Goal: Transaction & Acquisition: Subscribe to service/newsletter

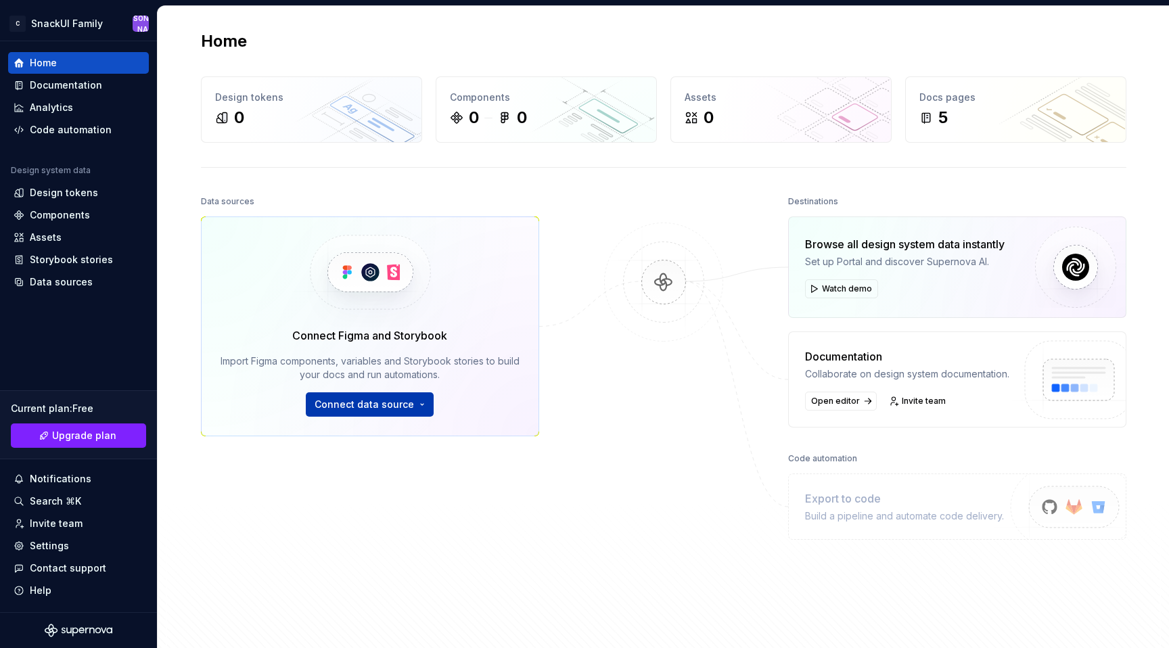
click at [377, 409] on span "Connect data source" at bounding box center [363, 405] width 99 height 14
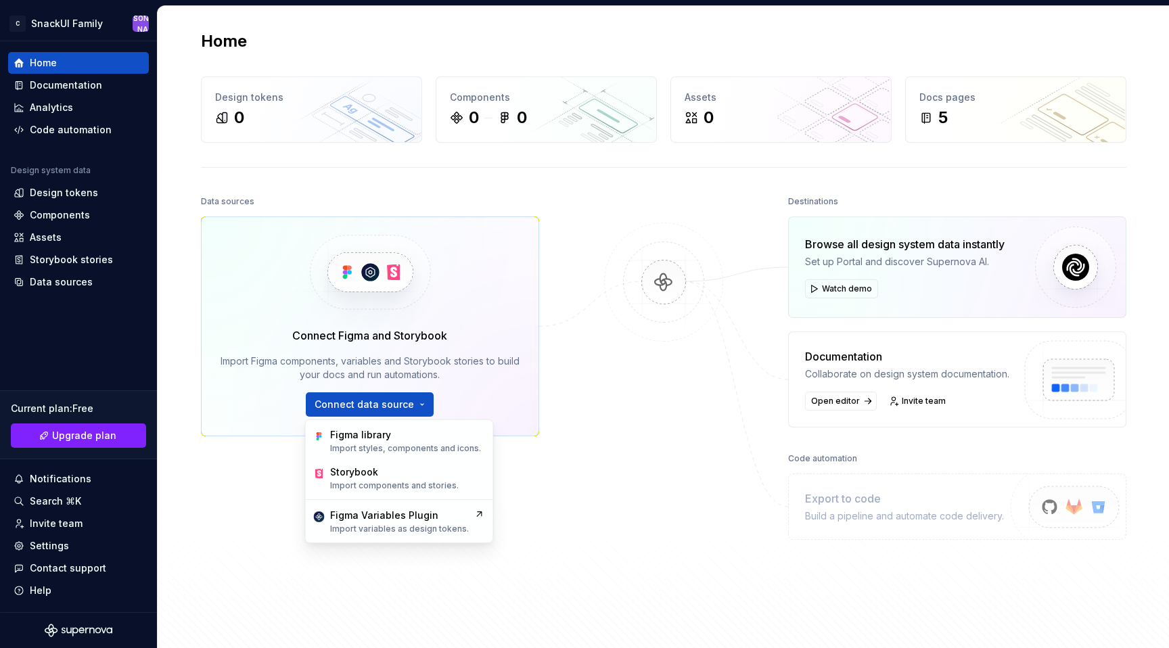
click at [241, 491] on div "Data sources Connect Figma and Storybook Import Figma components, variables and…" at bounding box center [370, 386] width 338 height 389
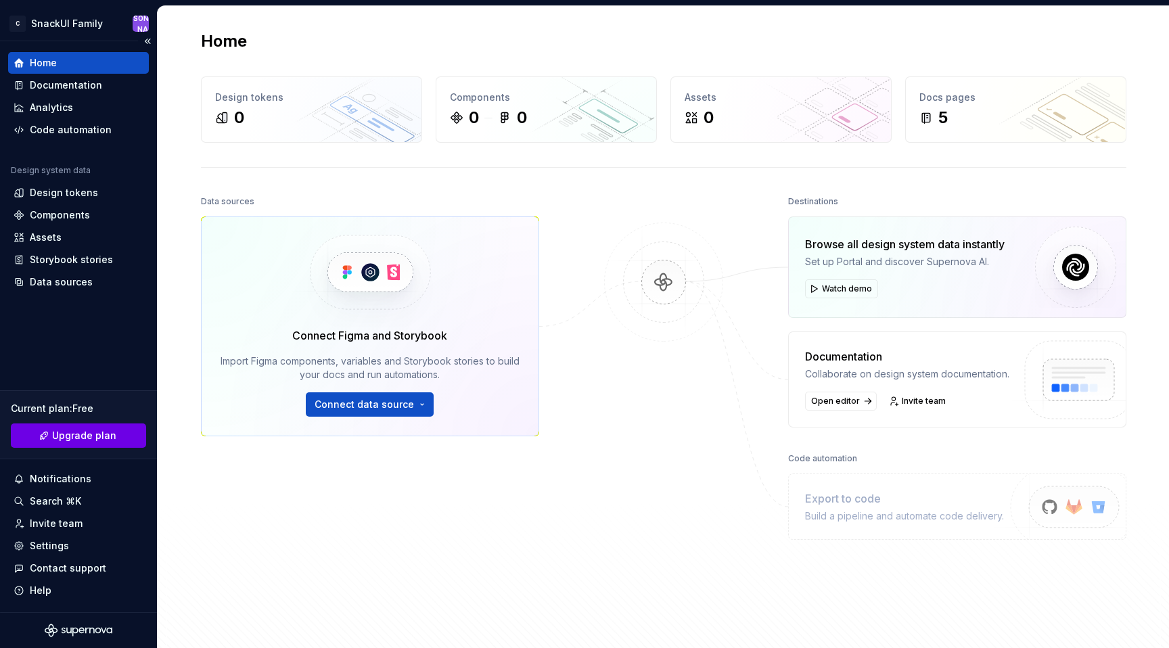
click at [72, 435] on span "Upgrade plan" at bounding box center [84, 436] width 64 height 14
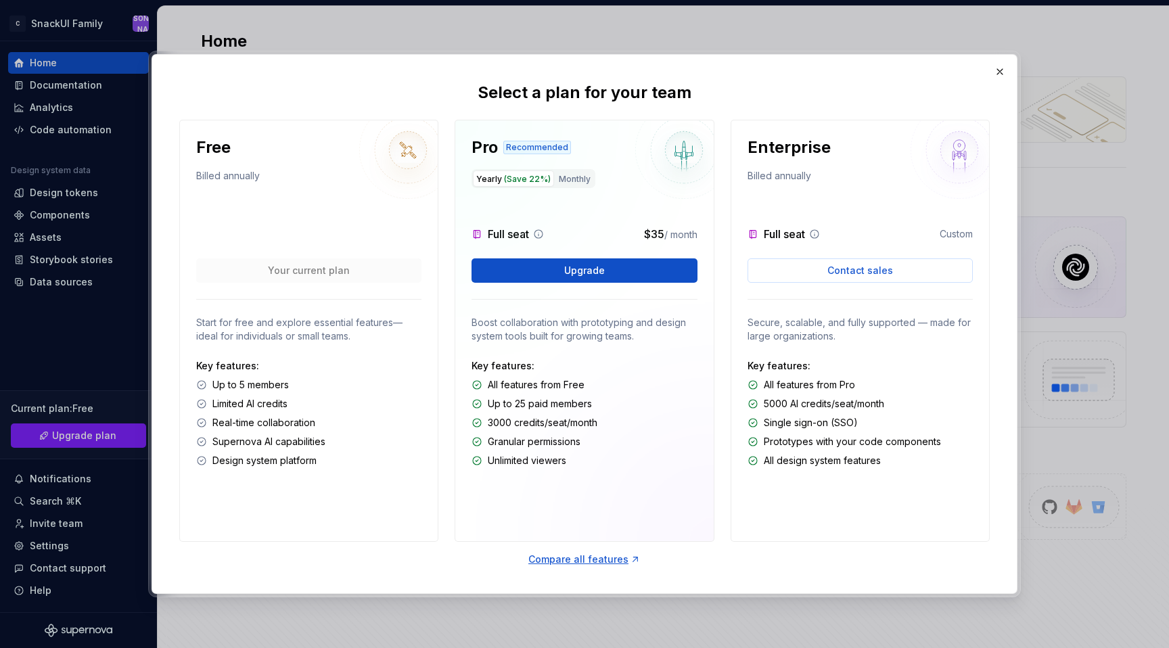
click at [828, 465] on p "All design system features" at bounding box center [821, 461] width 117 height 14
click at [577, 172] on button "Monthly" at bounding box center [574, 178] width 39 height 16
click at [538, 233] on icon at bounding box center [538, 234] width 11 height 11
click at [539, 233] on icon at bounding box center [538, 234] width 11 height 11
click at [684, 158] on img at bounding box center [683, 149] width 97 height 97
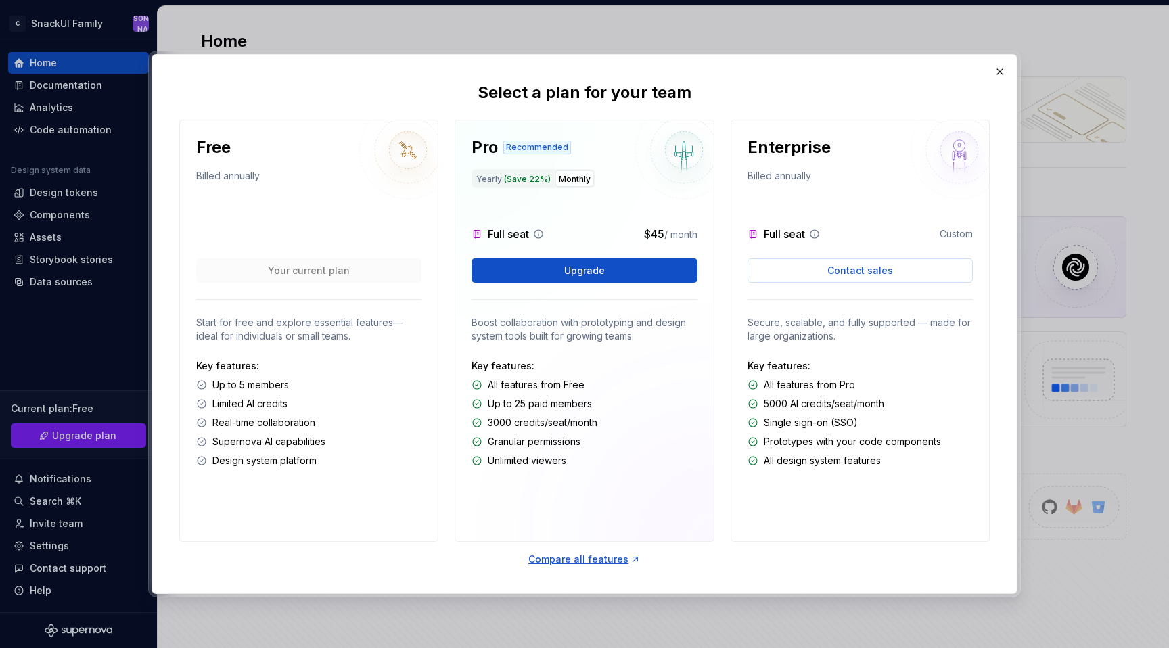
click at [564, 182] on button "Monthly" at bounding box center [574, 178] width 39 height 16
click at [513, 181] on span "(Save 22%)" at bounding box center [527, 179] width 47 height 10
click at [569, 181] on button "Monthly" at bounding box center [574, 178] width 39 height 16
click at [270, 455] on p "Design system platform" at bounding box center [264, 461] width 104 height 14
click at [492, 464] on p "Unlimited viewers" at bounding box center [527, 461] width 78 height 14
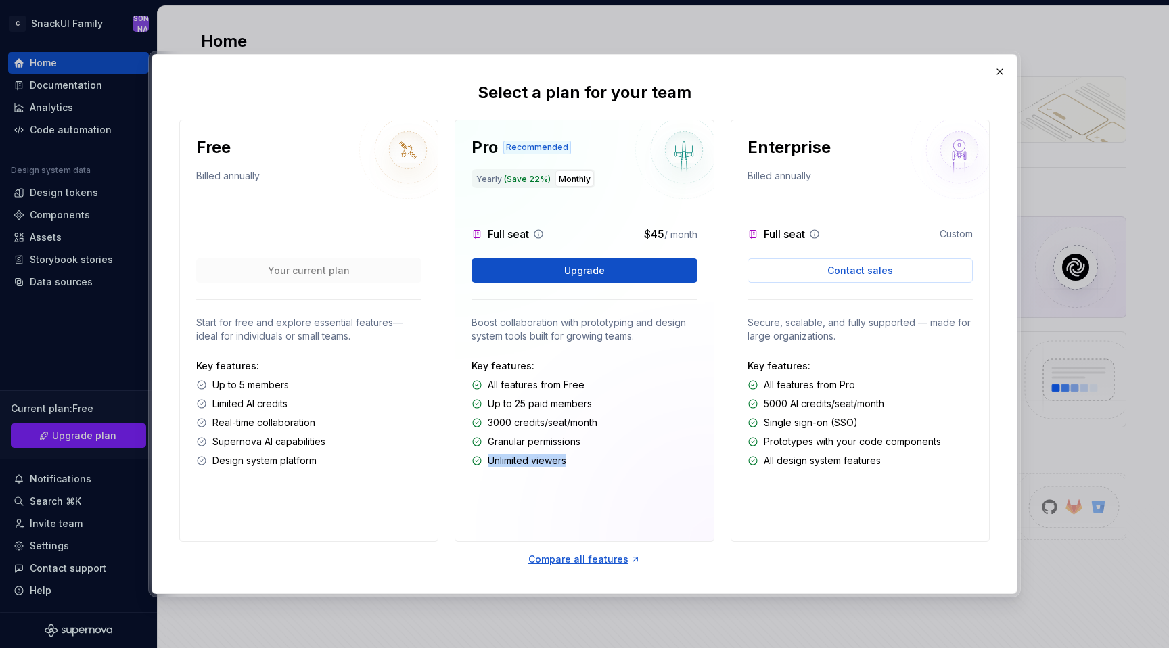
drag, startPoint x: 486, startPoint y: 463, endPoint x: 617, endPoint y: 467, distance: 131.9
click at [617, 467] on div "Unlimited viewers" at bounding box center [583, 461] width 225 height 14
click at [559, 557] on div "Compare all features" at bounding box center [584, 560] width 112 height 14
